Goal: Transaction & Acquisition: Download file/media

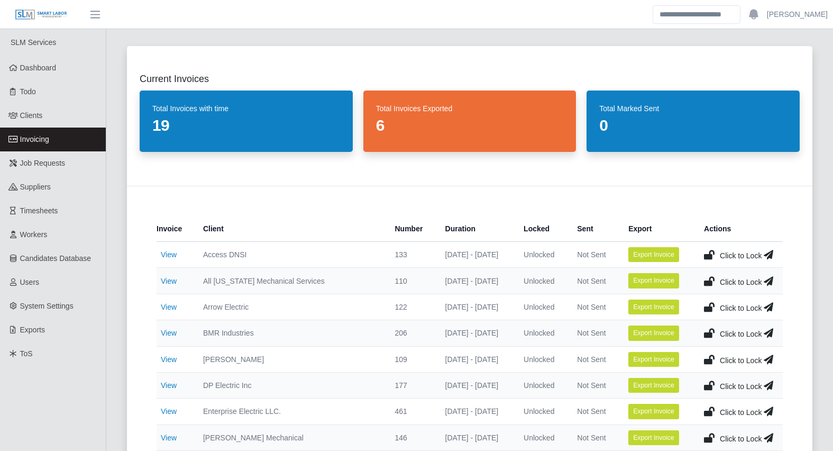
click at [116, 335] on div "Current Invoices Total Invoices with time 19 Total Invoices Exported 6 Total Ma…" at bounding box center [469, 397] width 711 height 729
click at [114, 335] on div "Current Invoices Total Invoices with time 19 Total Invoices Exported 6 Total Ma…" at bounding box center [469, 397] width 711 height 729
click at [66, 136] on link "Invoicing" at bounding box center [53, 139] width 106 height 24
click at [114, 245] on div "Current Invoices Total Invoices with time 19 Total Invoices Exported 12 Total M…" at bounding box center [469, 397] width 711 height 729
click at [65, 140] on link "Invoicing" at bounding box center [53, 139] width 106 height 24
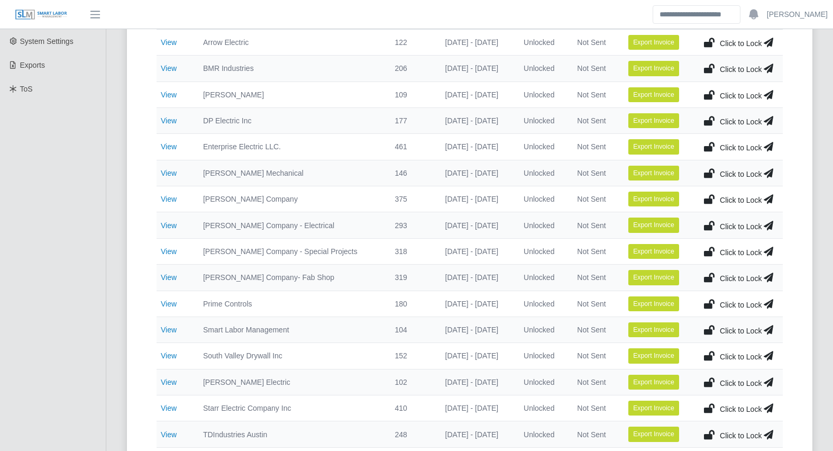
scroll to position [265, 0]
click at [171, 359] on link "View" at bounding box center [169, 355] width 16 height 8
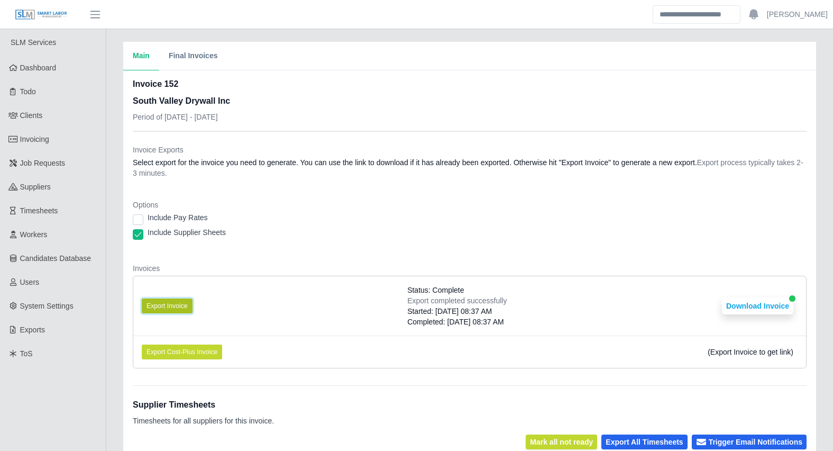
click at [171, 301] on button "Export Invoice" at bounding box center [167, 305] width 51 height 15
click at [766, 306] on button "Download Invoice" at bounding box center [757, 305] width 71 height 17
click at [113, 224] on div "Main Final Invoices Invoice 152 South Valley Drywall Inc Period of [DATE] - [DA…" at bounding box center [469, 317] width 727 height 550
